Goal: Information Seeking & Learning: Find specific fact

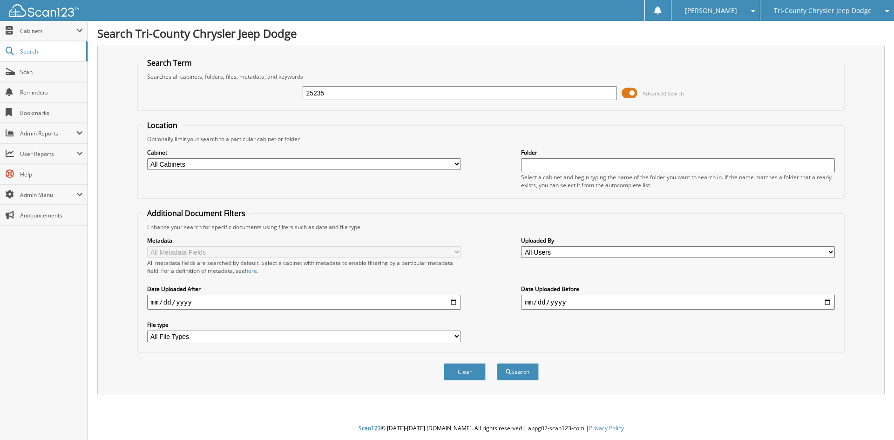
type input "25235"
click at [497, 363] on button "Search" at bounding box center [518, 371] width 42 height 17
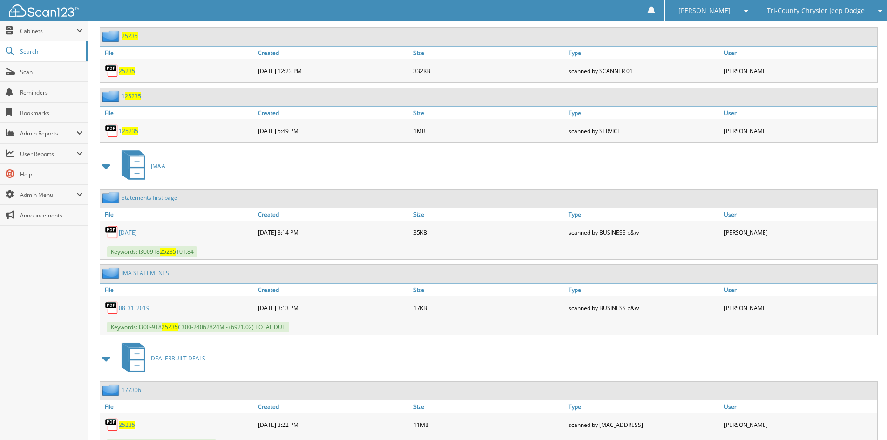
scroll to position [1168, 0]
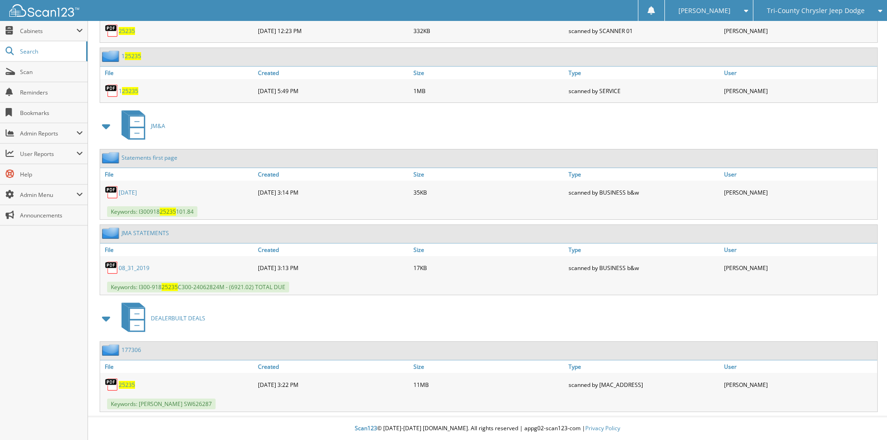
click at [127, 385] on span "25235" at bounding box center [127, 385] width 16 height 8
